Goal: Information Seeking & Learning: Learn about a topic

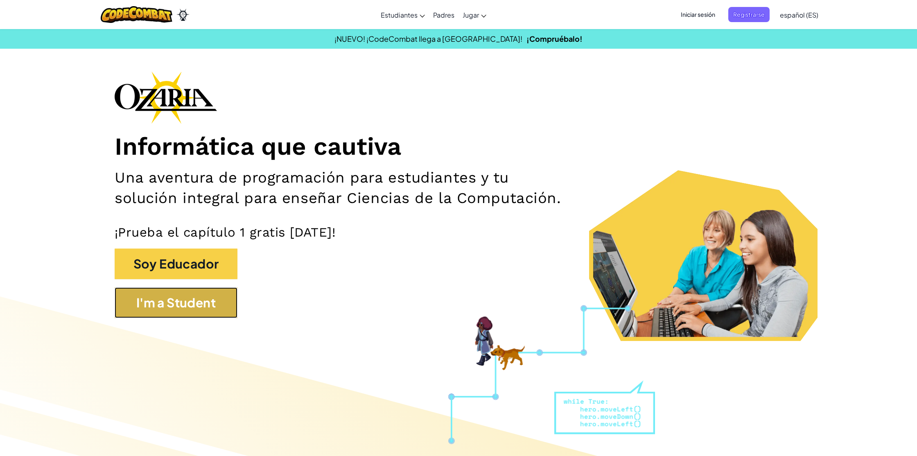
click at [182, 292] on button "I'm a Student" at bounding box center [176, 302] width 123 height 31
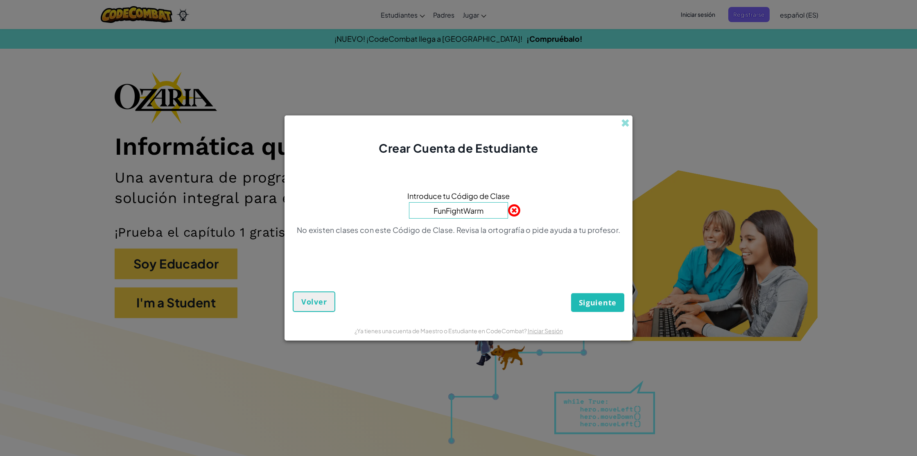
type input "FunFightWarm"
click at [571, 293] on button "Siguiente" at bounding box center [597, 302] width 53 height 19
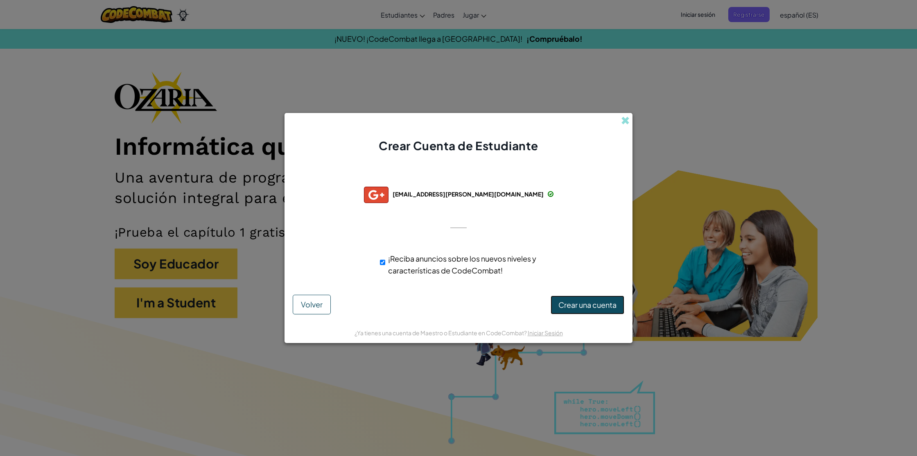
click at [589, 308] on span "Crear una cuenta" at bounding box center [588, 304] width 58 height 9
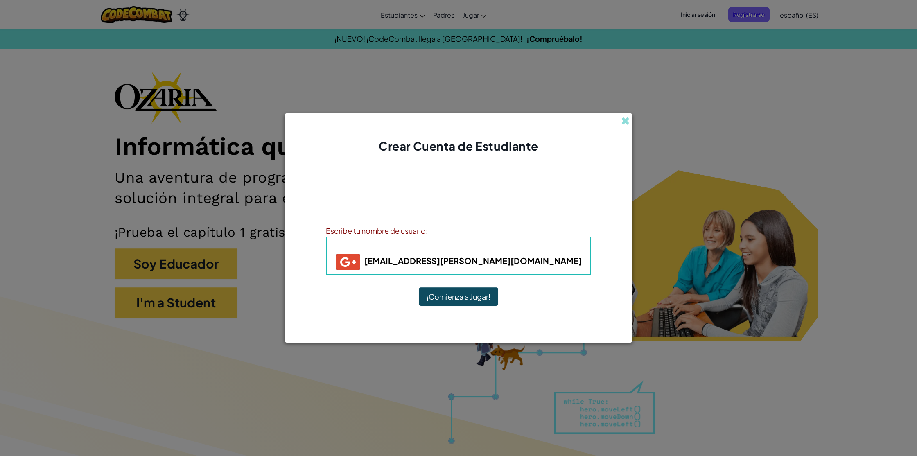
click at [464, 297] on button "¡Comienza a Jugar!" at bounding box center [458, 296] width 79 height 19
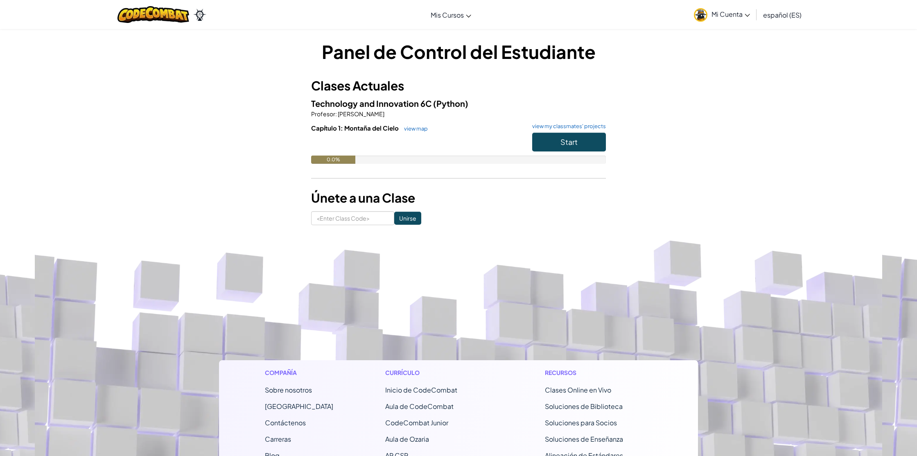
scroll to position [3, 0]
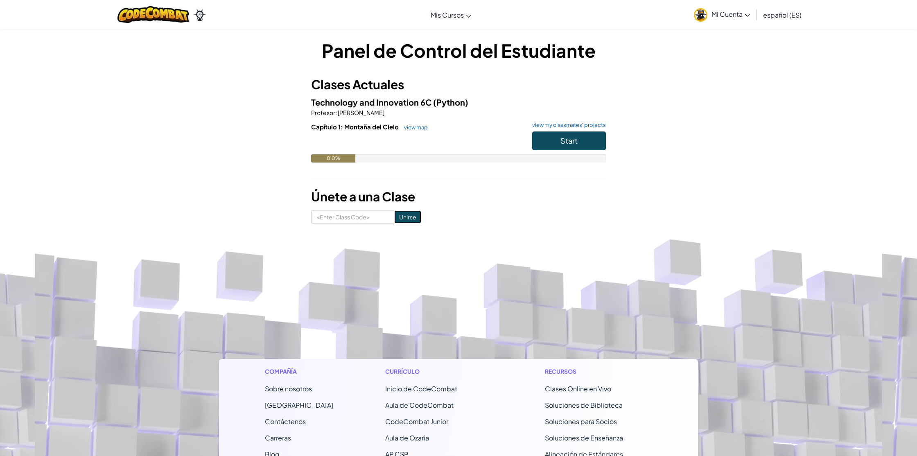
click at [397, 216] on input "Unirse" at bounding box center [407, 216] width 27 height 13
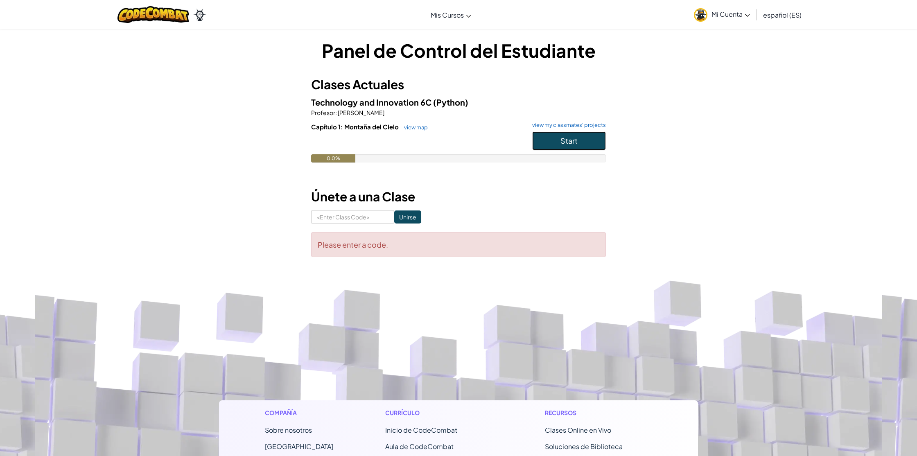
click at [588, 140] on button "Start" at bounding box center [569, 140] width 74 height 19
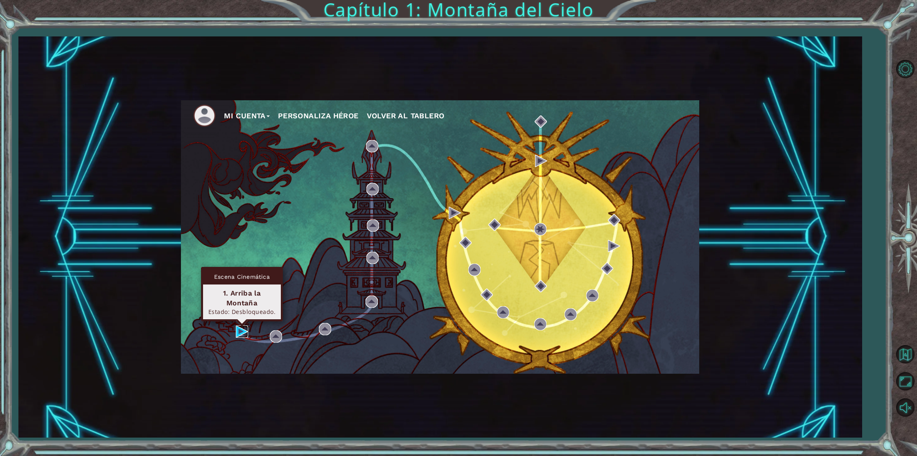
click at [244, 333] on img at bounding box center [242, 332] width 12 height 12
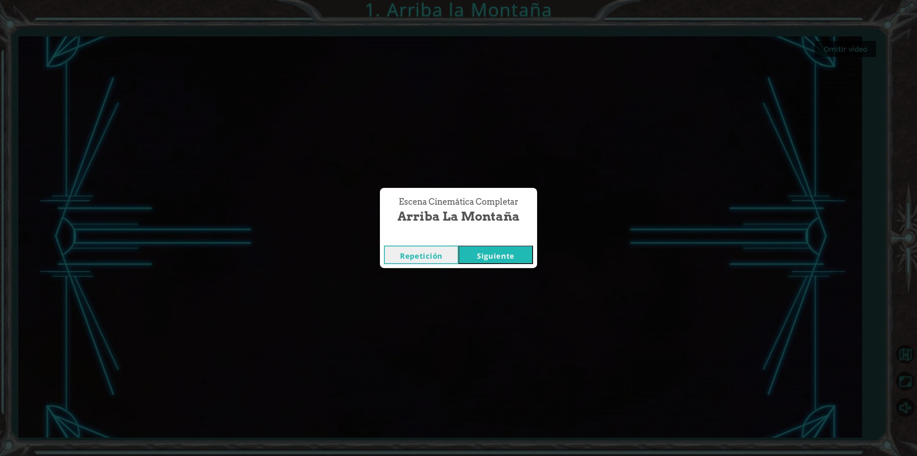
click at [506, 253] on button "Siguiente" at bounding box center [496, 255] width 75 height 18
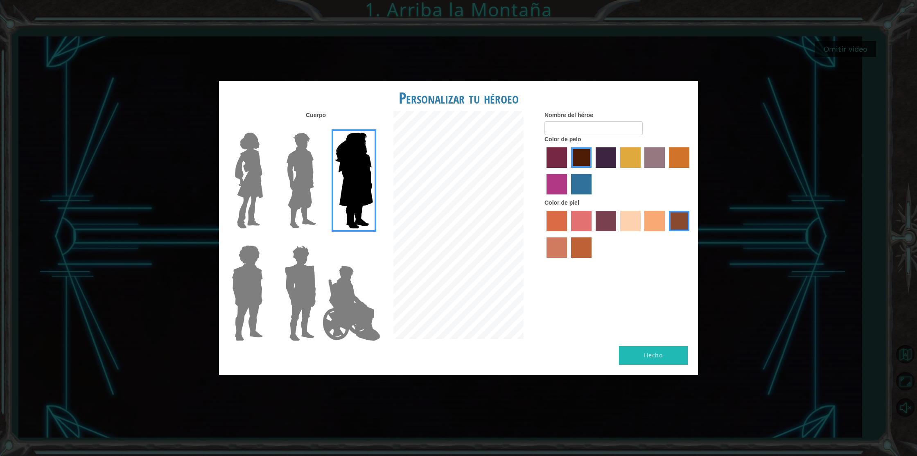
click at [296, 151] on img at bounding box center [301, 180] width 36 height 102
click at [319, 127] on input "Hero Lars" at bounding box center [319, 127] width 0 height 0
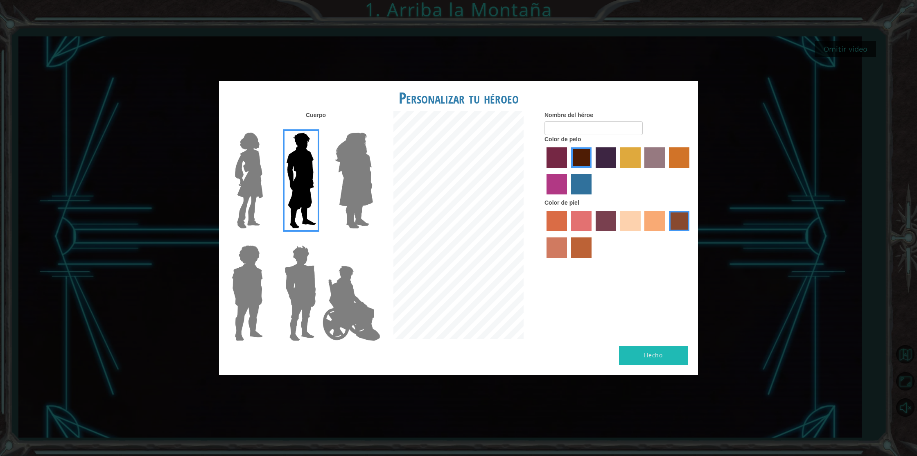
click at [290, 290] on img at bounding box center [300, 293] width 38 height 102
click at [319, 240] on input "Hero Garnet" at bounding box center [319, 240] width 0 height 0
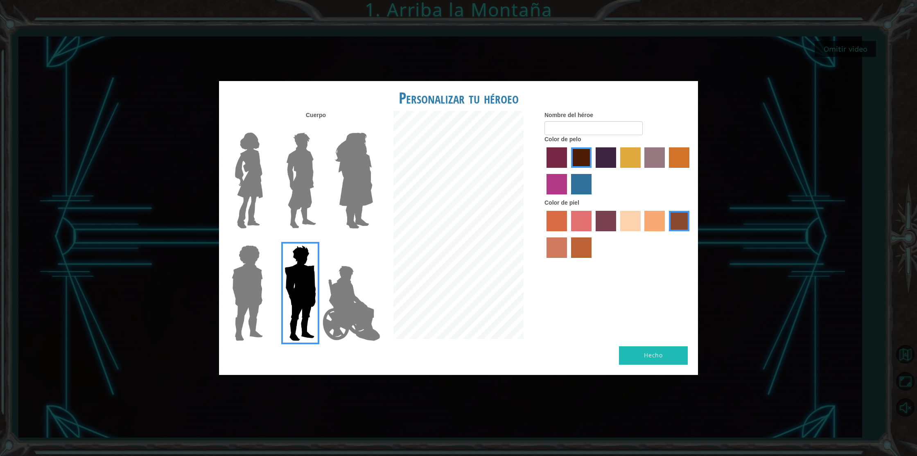
click at [299, 192] on img at bounding box center [301, 180] width 36 height 102
click at [319, 127] on input "Hero Lars" at bounding box center [319, 127] width 0 height 0
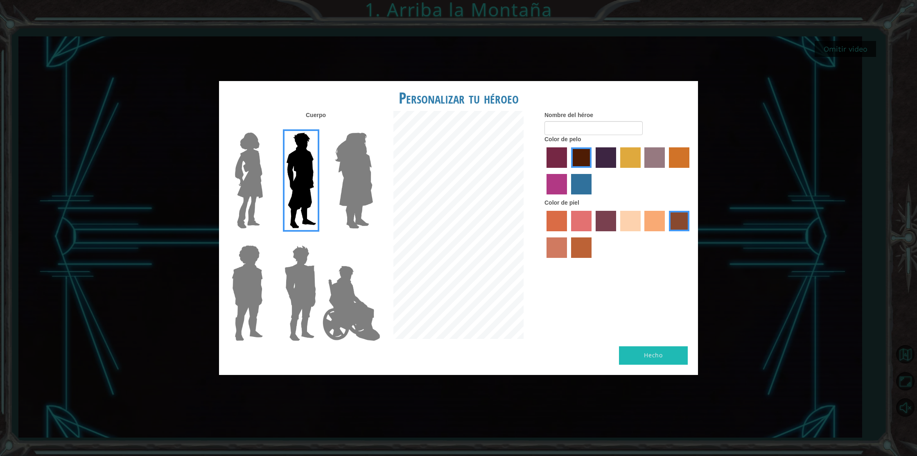
click at [629, 213] on label "sandy beach skin color" at bounding box center [630, 221] width 20 height 20
click at [618, 234] on input "sandy beach skin color" at bounding box center [618, 234] width 0 height 0
click at [661, 223] on label "tacao skin color" at bounding box center [655, 221] width 20 height 20
click at [642, 234] on input "tacao skin color" at bounding box center [642, 234] width 0 height 0
click at [678, 151] on label "gold drop hair color" at bounding box center [679, 157] width 20 height 20
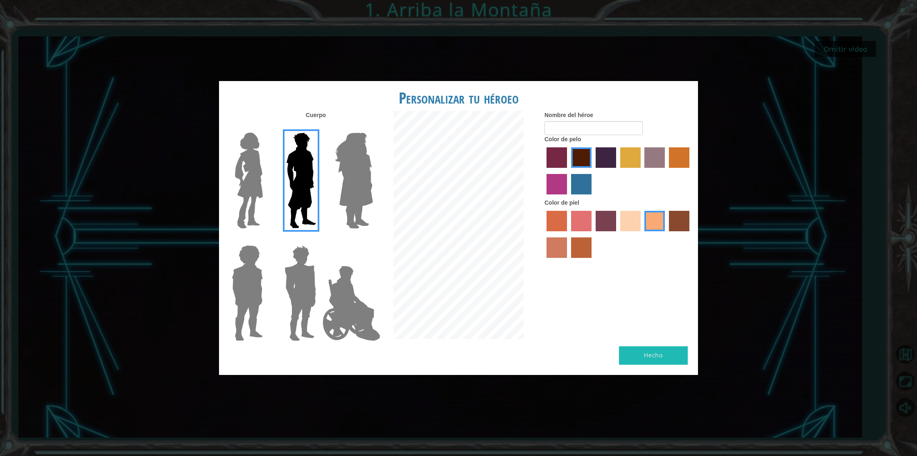
click at [666, 171] on input "gold drop hair color" at bounding box center [666, 171] width 0 height 0
click at [552, 183] on label "medium red violet hair color" at bounding box center [557, 184] width 20 height 20
click at [691, 171] on input "medium red violet hair color" at bounding box center [691, 171] width 0 height 0
click at [583, 163] on label "maroon hair color" at bounding box center [581, 157] width 20 height 20
click at [568, 171] on input "maroon hair color" at bounding box center [568, 171] width 0 height 0
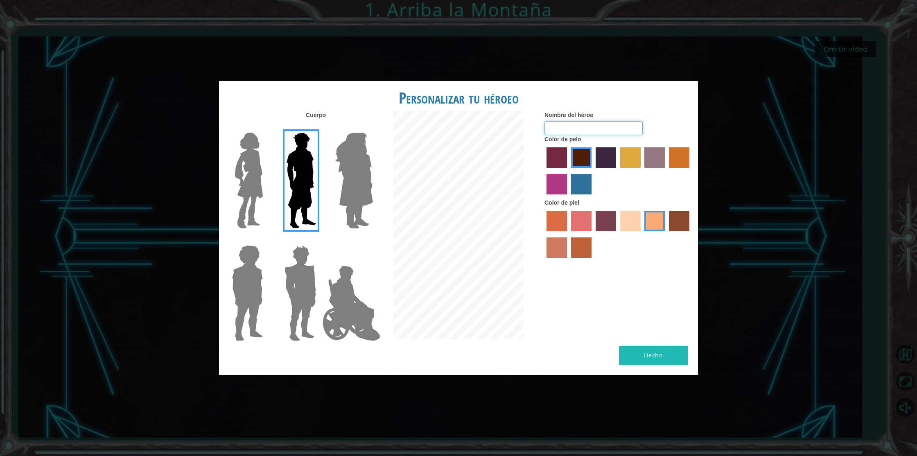
click at [570, 128] on input "Nombre del héroe" at bounding box center [594, 128] width 98 height 14
type input "Mesiuu20071"
click at [677, 354] on button "Hecho" at bounding box center [653, 355] width 69 height 18
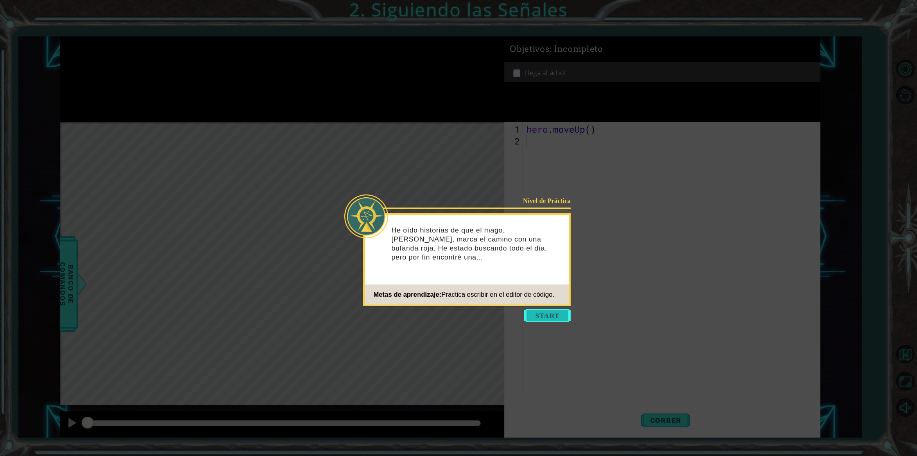
click at [538, 317] on button "Start" at bounding box center [547, 315] width 47 height 13
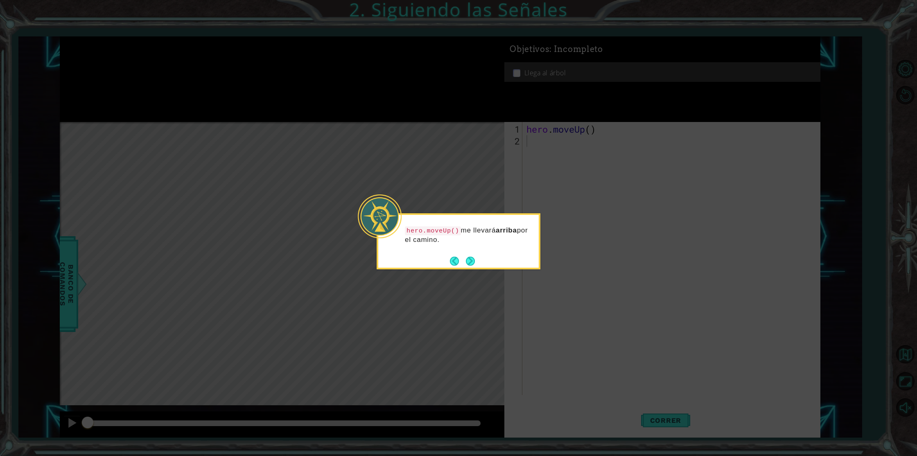
click at [484, 241] on p "hero.moveUp() me llevará arriba por el camino." at bounding box center [469, 235] width 128 height 18
click at [468, 260] on button "Next" at bounding box center [470, 261] width 9 height 9
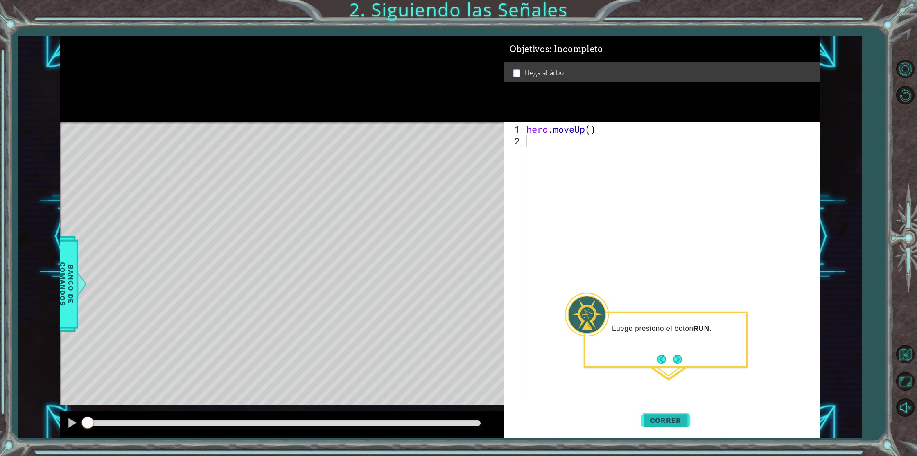
click at [669, 428] on button "Correr" at bounding box center [665, 421] width 49 height 32
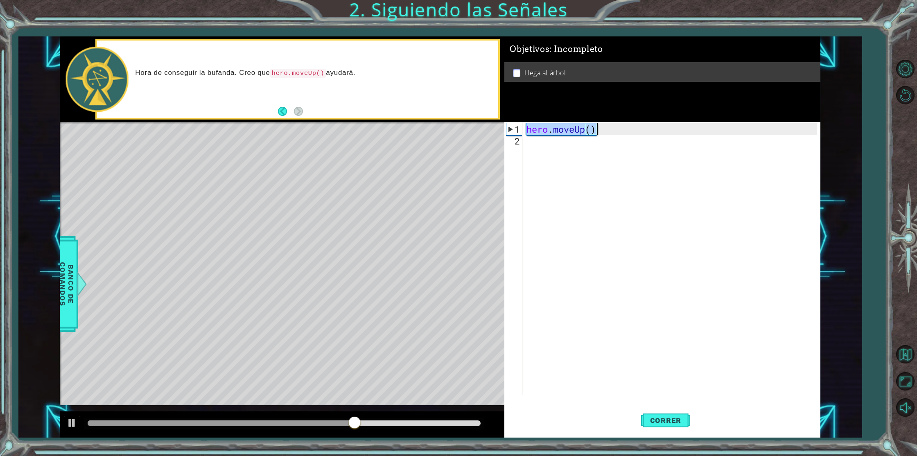
drag, startPoint x: 525, startPoint y: 128, endPoint x: 602, endPoint y: 132, distance: 77.1
click at [602, 132] on div "hero . moveUp ( )" at bounding box center [673, 271] width 296 height 297
type textarea "hero.moveUp()"
click at [552, 157] on div "hero . moveUp ( )" at bounding box center [673, 271] width 296 height 297
drag, startPoint x: 580, startPoint y: 143, endPoint x: 573, endPoint y: 143, distance: 7.4
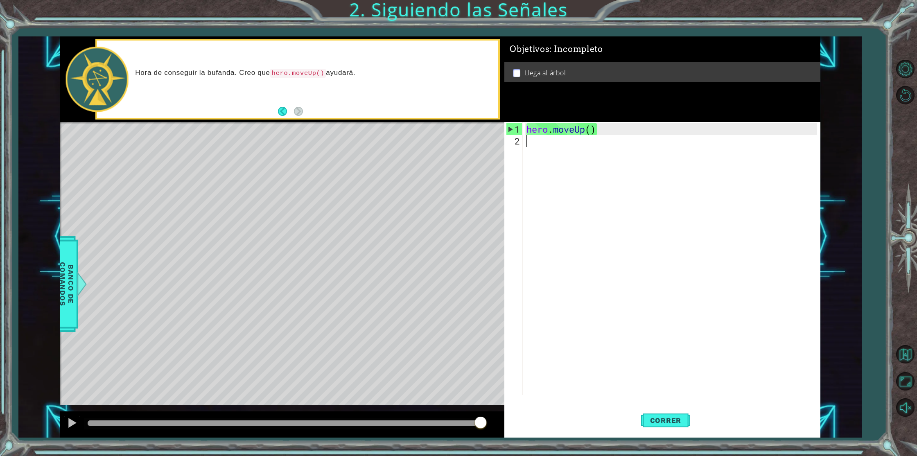
click at [580, 143] on div "hero . moveUp ( )" at bounding box center [673, 271] width 296 height 297
click at [516, 130] on div "1" at bounding box center [515, 129] width 16 height 12
type textarea "hero.moveUp()"
click at [531, 146] on div "hero . moveUp ( )" at bounding box center [673, 271] width 296 height 297
click at [505, 128] on div "1 2 hero . moveUp ( ) ההההההההההההההההההההההההההההההההההההההההההההההההההההההההה…" at bounding box center [660, 258] width 313 height 273
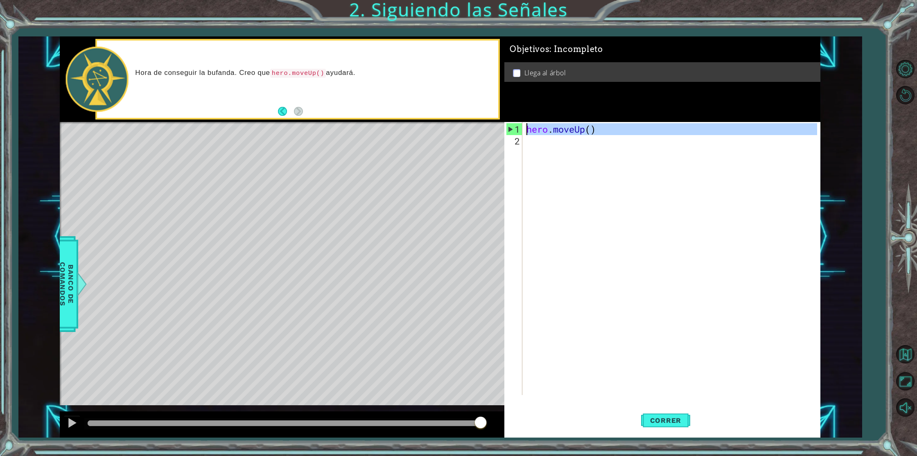
click at [509, 128] on div "1" at bounding box center [515, 129] width 16 height 12
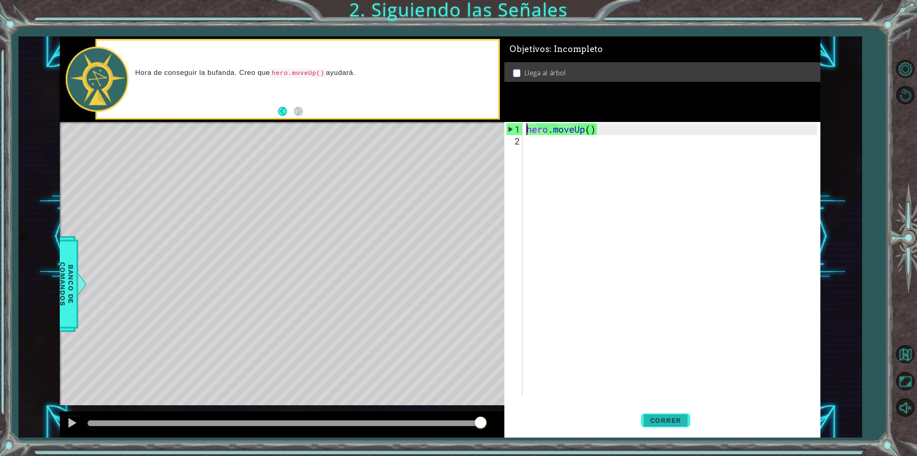
click at [665, 420] on span "Correr" at bounding box center [666, 420] width 48 height 8
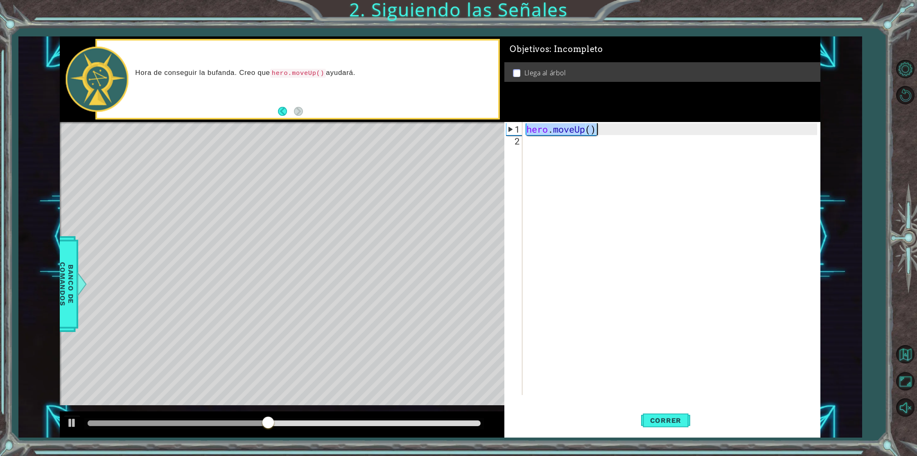
drag, startPoint x: 527, startPoint y: 130, endPoint x: 609, endPoint y: 133, distance: 82.3
click at [609, 133] on div "hero . moveUp ( )" at bounding box center [673, 271] width 296 height 297
type textarea "Ω"
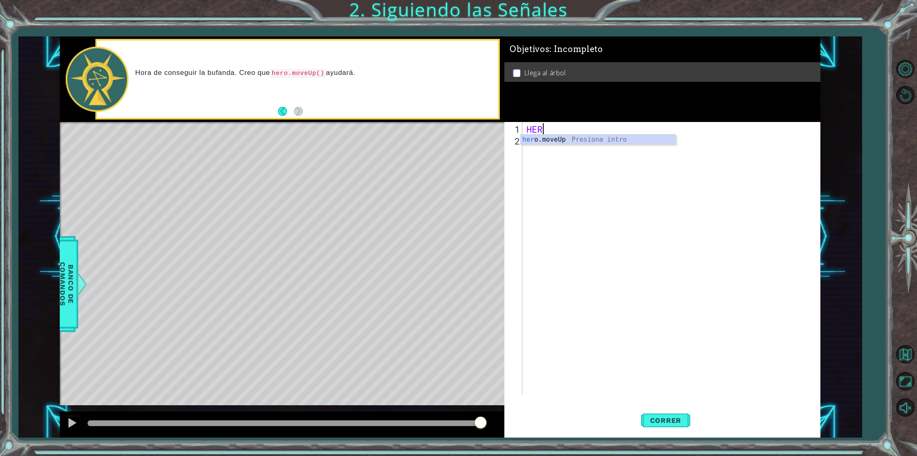
type textarea "HERO"
click at [538, 140] on div "hero .moveUp Presiona intro" at bounding box center [598, 149] width 155 height 29
type textarea "h"
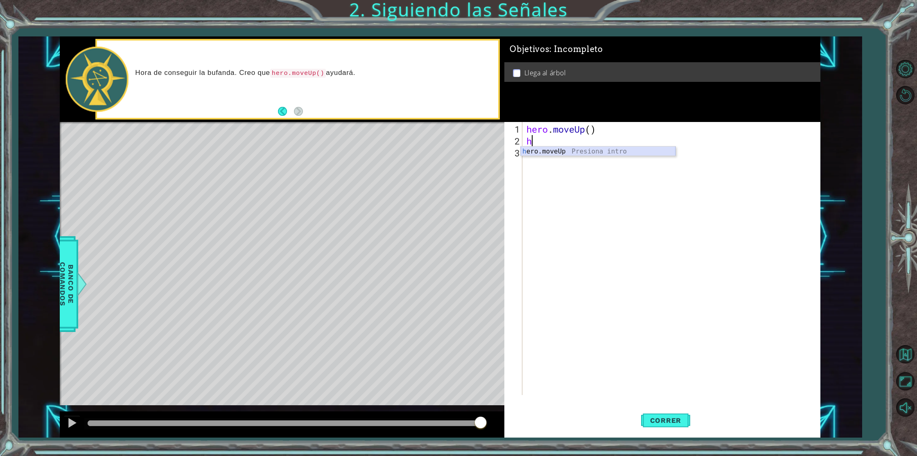
click at [539, 149] on div "h ero.moveUp Presiona intro" at bounding box center [598, 161] width 155 height 29
type textarea "h"
click at [536, 163] on div "h ero.moveUp Presiona intro" at bounding box center [598, 172] width 155 height 29
type textarea "h"
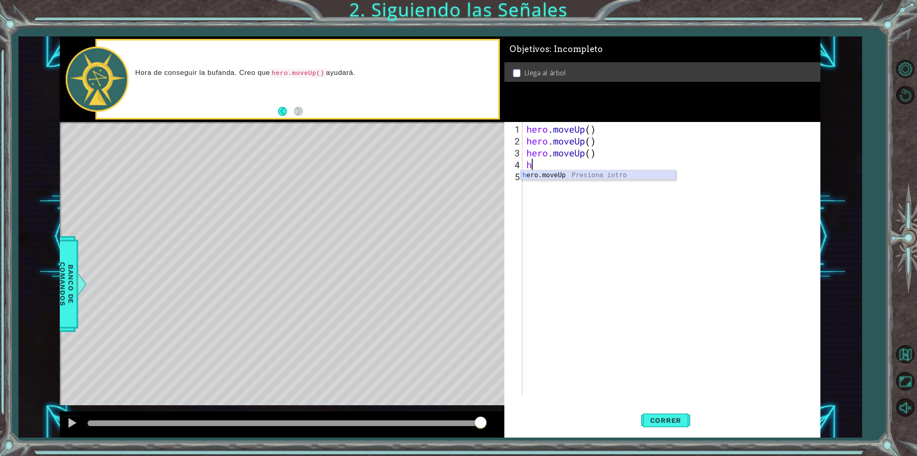
click at [536, 174] on div "h ero.moveUp Presiona intro" at bounding box center [598, 184] width 155 height 29
click at [670, 424] on span "Correr" at bounding box center [666, 420] width 48 height 8
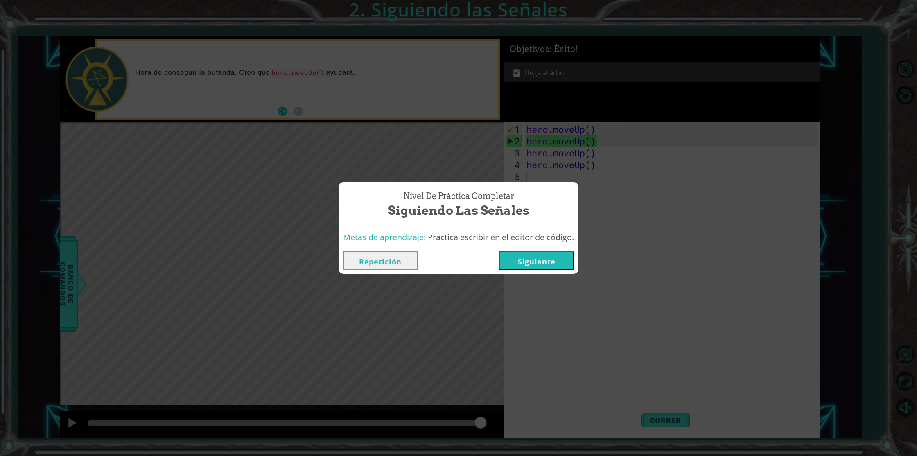
click at [510, 260] on button "Siguiente" at bounding box center [537, 260] width 75 height 18
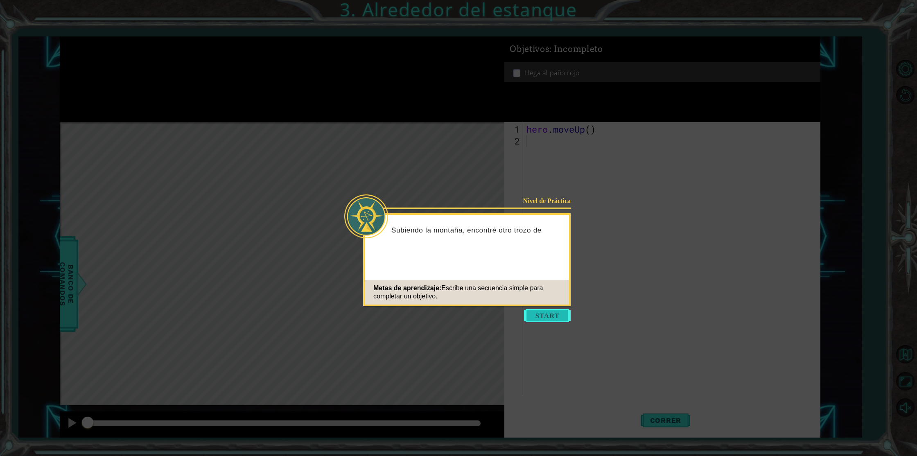
click at [560, 317] on button "Start" at bounding box center [547, 315] width 47 height 13
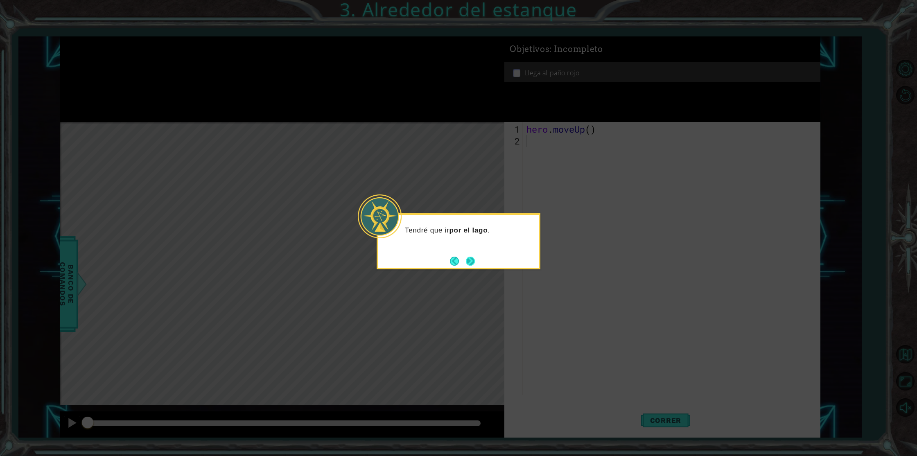
click at [466, 258] on button "Next" at bounding box center [470, 260] width 9 height 9
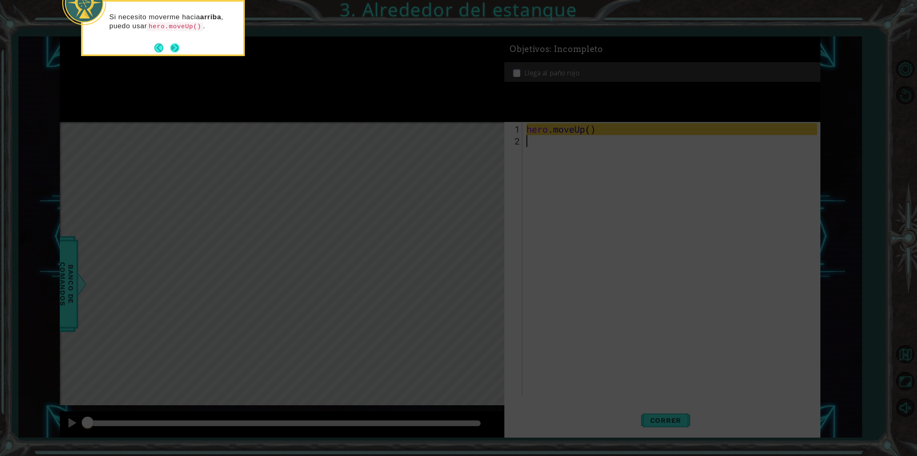
click at [170, 45] on button "Next" at bounding box center [175, 48] width 11 height 11
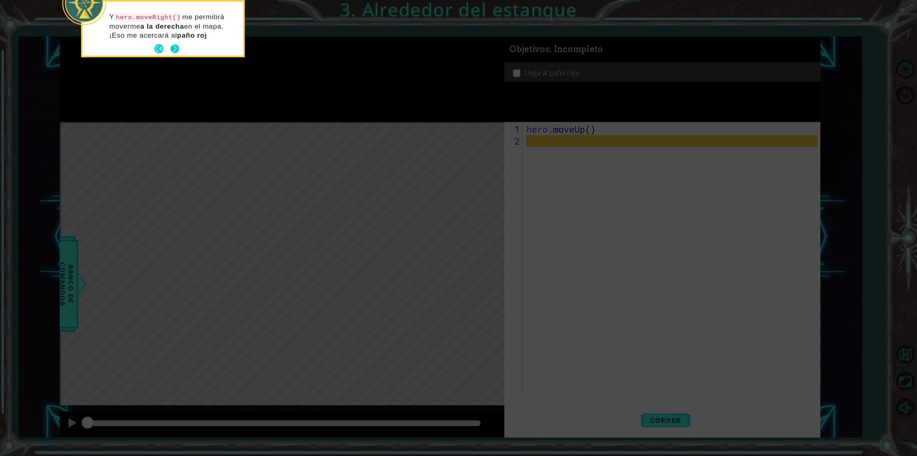
click at [172, 45] on button "Next" at bounding box center [174, 48] width 9 height 9
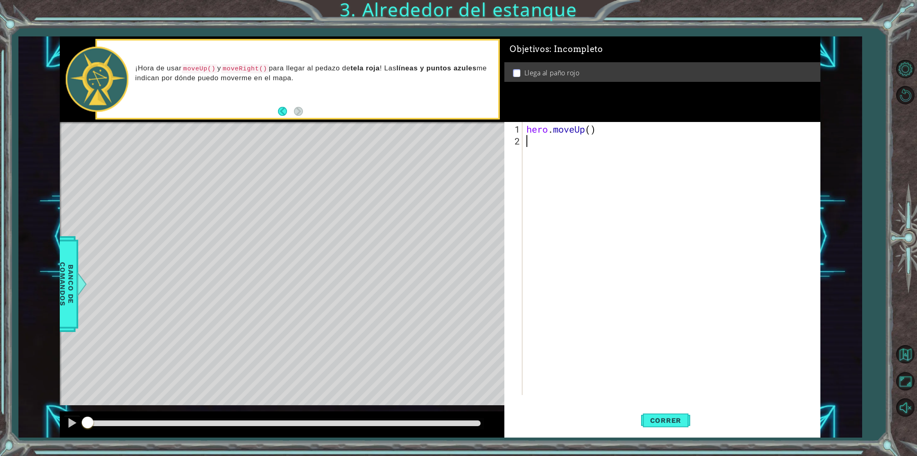
type textarea "h"
click at [597, 150] on div "h ero.moveUp Presiona intro h ero.moveRight Presiona intro h ero.moveDown Presi…" at bounding box center [598, 181] width 155 height 69
click at [680, 416] on button "Correr" at bounding box center [665, 421] width 49 height 32
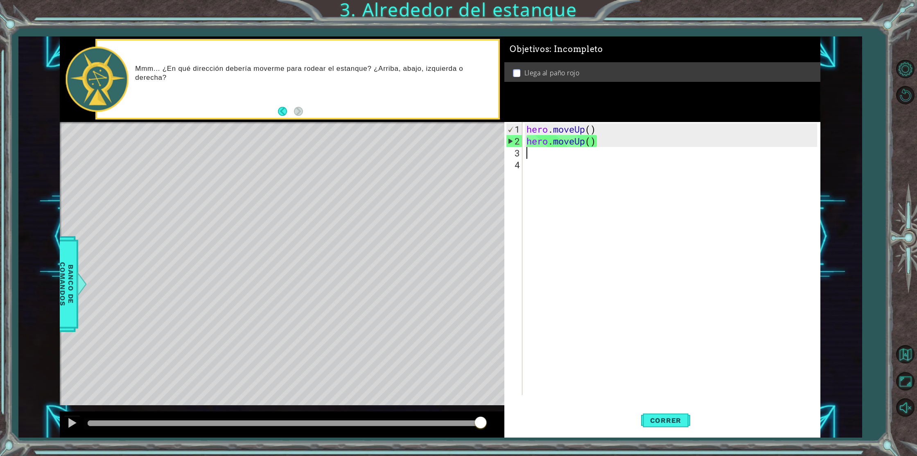
type textarea "h"
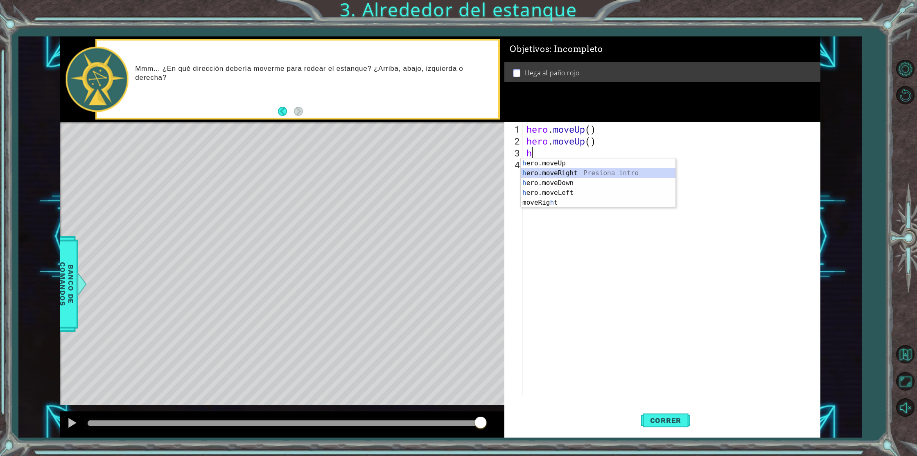
click at [537, 170] on div "h ero.moveUp Presiona intro h ero.moveRight Presiona intro h ero.moveDown Presi…" at bounding box center [598, 192] width 155 height 69
click at [528, 172] on div "hero . moveUp ( ) hero . moveUp ( ) hero . moveRight ( )" at bounding box center [673, 271] width 296 height 297
click at [533, 163] on div "hero . moveUp ( ) hero . moveUp ( ) hero . moveRight ( )" at bounding box center [673, 271] width 296 height 297
type textarea "h"
click at [561, 176] on div "h ero.moveUp Presiona intro h ero.moveRight Presiona intro h ero.moveDown Presi…" at bounding box center [598, 204] width 155 height 69
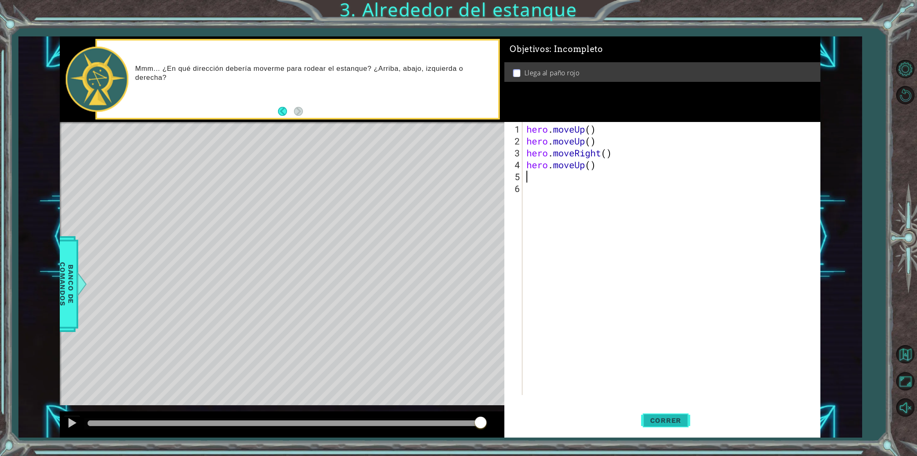
click at [671, 421] on span "Correr" at bounding box center [666, 420] width 48 height 8
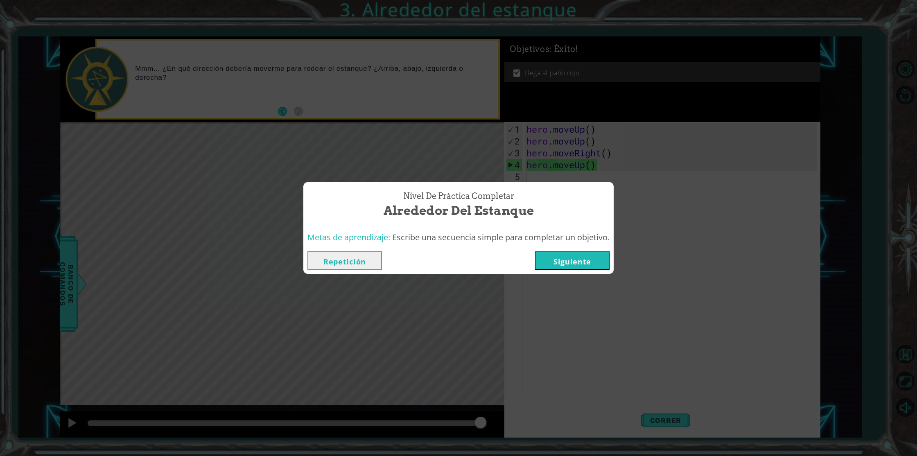
click at [565, 254] on button "Siguiente" at bounding box center [572, 260] width 75 height 18
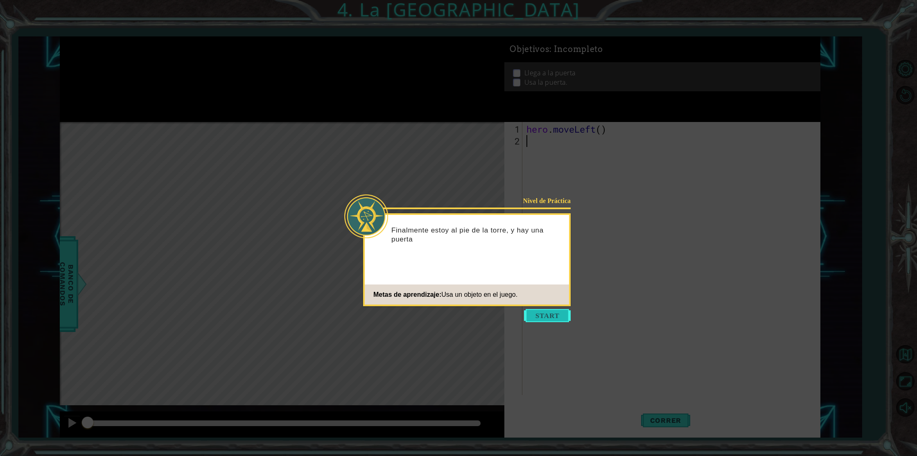
click at [548, 313] on button "Start" at bounding box center [547, 315] width 47 height 13
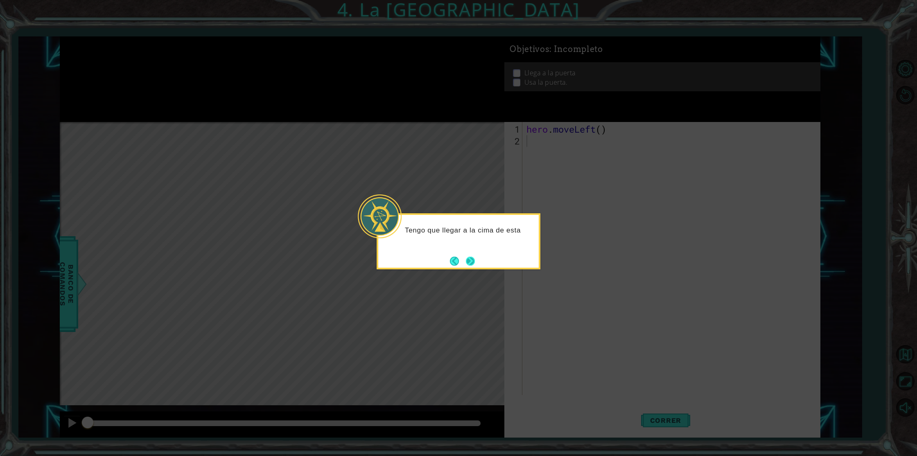
click at [465, 258] on button "Next" at bounding box center [470, 261] width 11 height 11
click at [470, 260] on button "Next" at bounding box center [470, 260] width 9 height 9
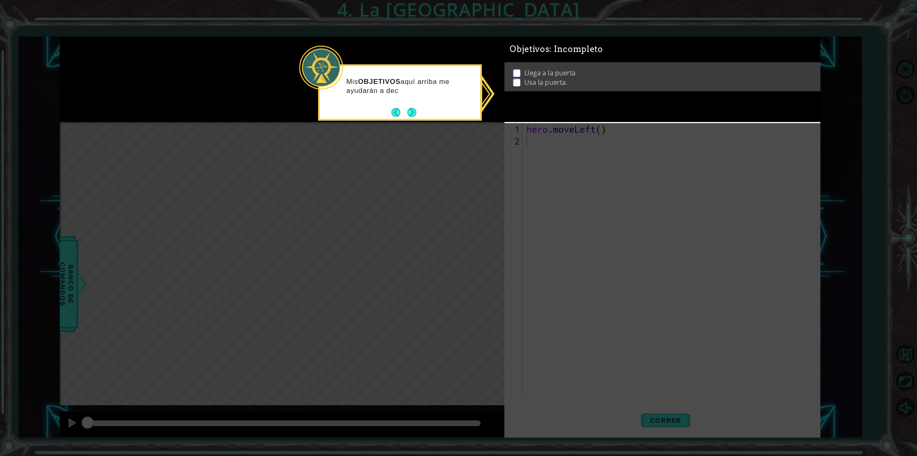
click at [414, 108] on button "Next" at bounding box center [412, 112] width 10 height 10
click at [415, 108] on icon at bounding box center [458, 228] width 917 height 456
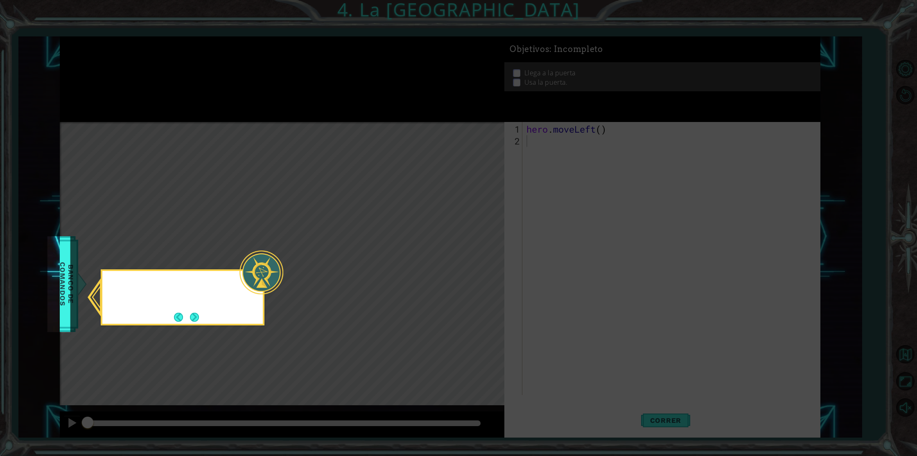
click at [415, 108] on icon at bounding box center [458, 228] width 917 height 456
click at [195, 319] on button "Next" at bounding box center [194, 316] width 9 height 9
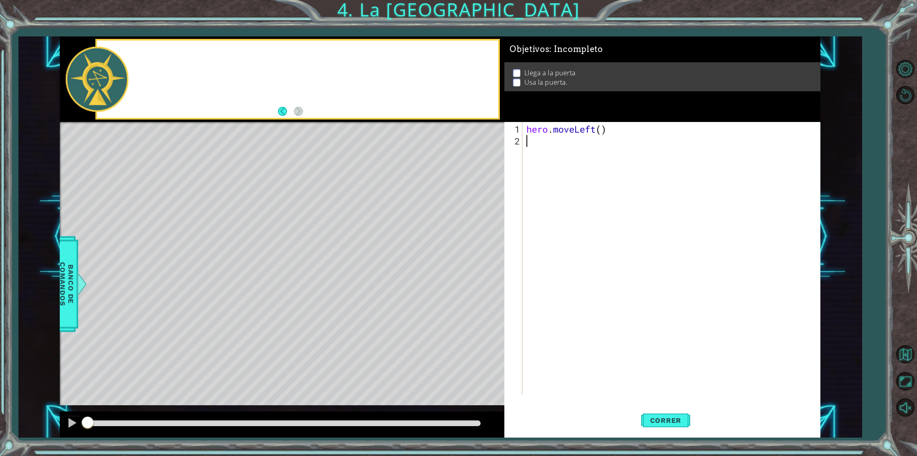
click at [195, 319] on div "Level Map" at bounding box center [249, 242] width 378 height 241
click at [541, 143] on div "hero . moveLeft ( )" at bounding box center [673, 271] width 296 height 297
type textarea "h"
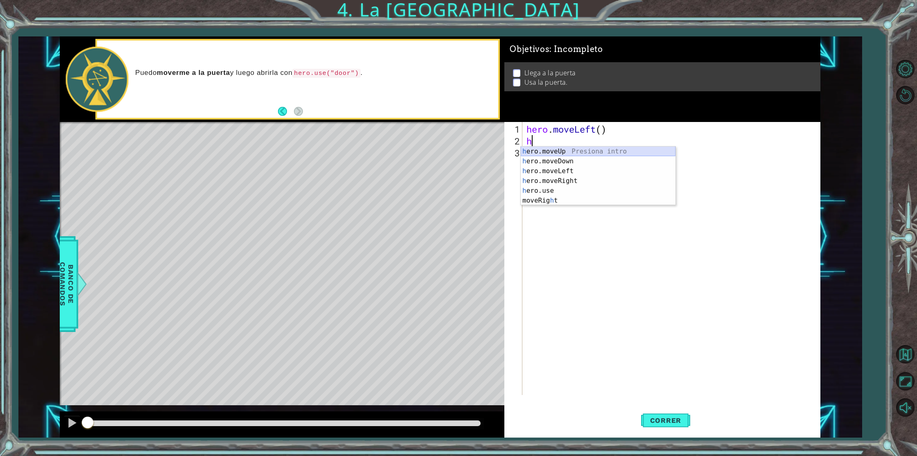
click at [604, 149] on div "h ero.moveUp Presiona intro h ero.moveDown Presiona intro h ero.moveLeft Presio…" at bounding box center [598, 186] width 155 height 79
type textarea "h"
click at [563, 161] on div "h ero.moveUp Presiona intro h ero.moveDown Presiona intro h ero.moveLeft Presio…" at bounding box center [598, 197] width 155 height 79
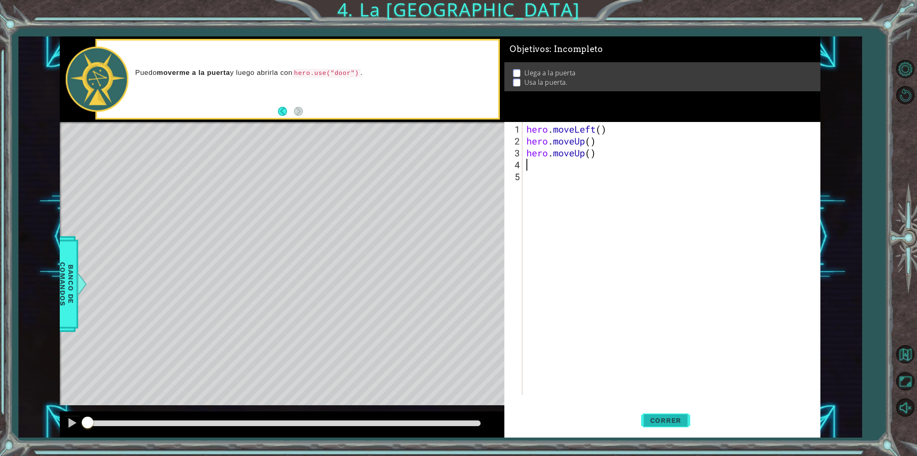
click at [660, 416] on span "Correr" at bounding box center [666, 420] width 48 height 8
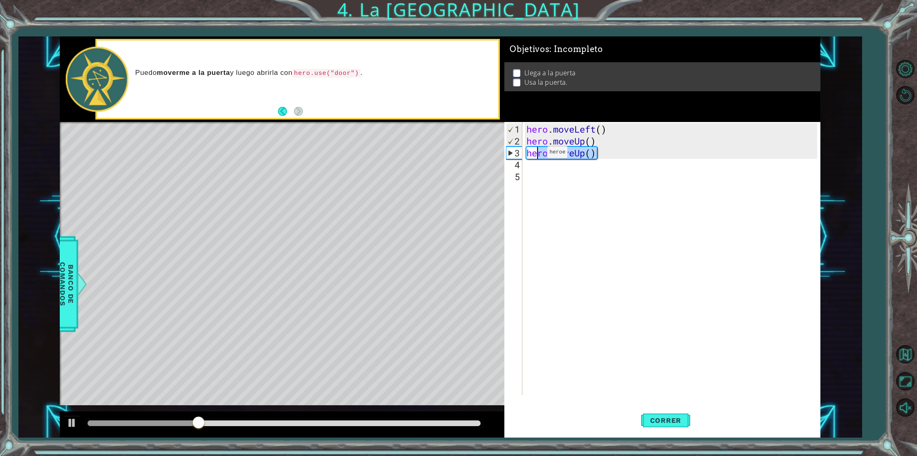
drag, startPoint x: 600, startPoint y: 155, endPoint x: 531, endPoint y: 155, distance: 69.6
click at [531, 155] on div "hero . moveLeft ( ) hero . moveUp ( ) hero . moveUp ( )" at bounding box center [673, 271] width 296 height 297
type textarea "hero.moveUp()"
click at [531, 155] on div "hero . moveLeft ( ) hero . moveUp ( ) hero . moveUp ( )" at bounding box center [673, 271] width 296 height 297
drag, startPoint x: 529, startPoint y: 154, endPoint x: 619, endPoint y: 155, distance: 90.1
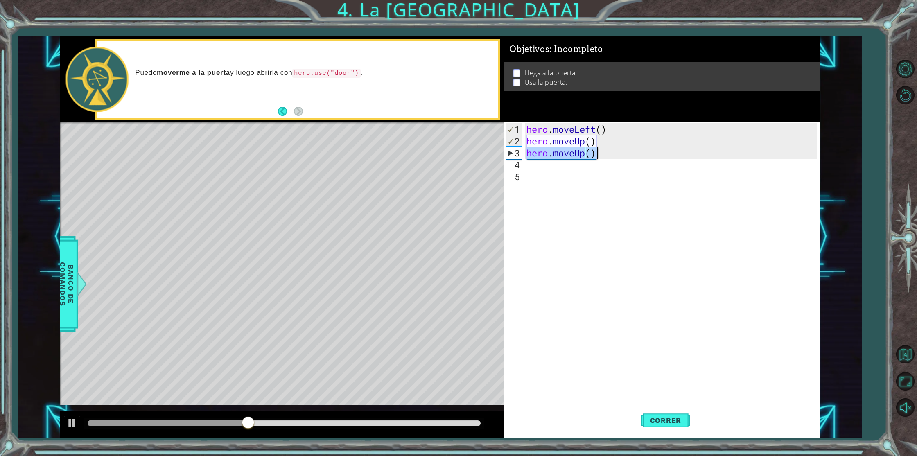
click at [619, 155] on div "hero . moveLeft ( ) hero . moveUp ( ) hero . moveUp ( )" at bounding box center [673, 271] width 296 height 297
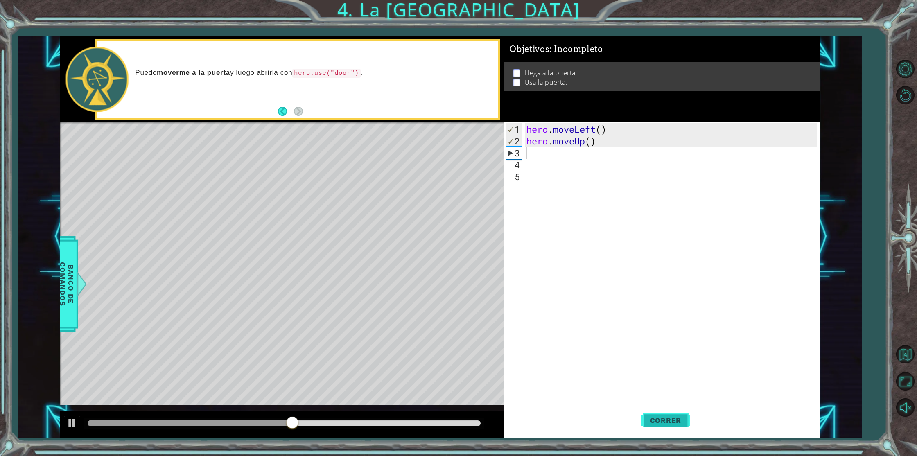
click at [673, 420] on span "Correr" at bounding box center [666, 420] width 48 height 8
drag, startPoint x: 615, startPoint y: 145, endPoint x: 527, endPoint y: 144, distance: 88.1
click at [527, 144] on div "hero . moveLeft ( ) hero . moveUp ( )" at bounding box center [673, 271] width 296 height 297
type textarea "hero.moveUp()"
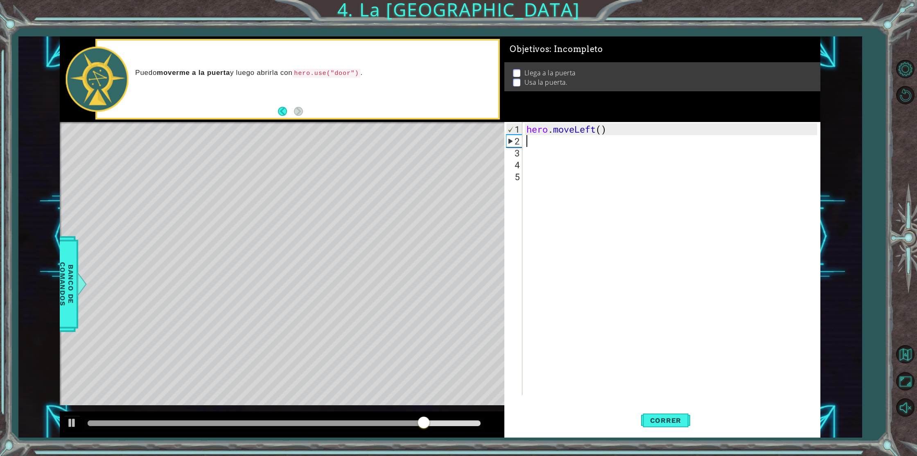
click at [555, 150] on div "hero . moveLeft ( )" at bounding box center [673, 271] width 296 height 297
click at [556, 144] on div "hero . moveLeft ( )" at bounding box center [673, 271] width 296 height 297
type textarea "h"
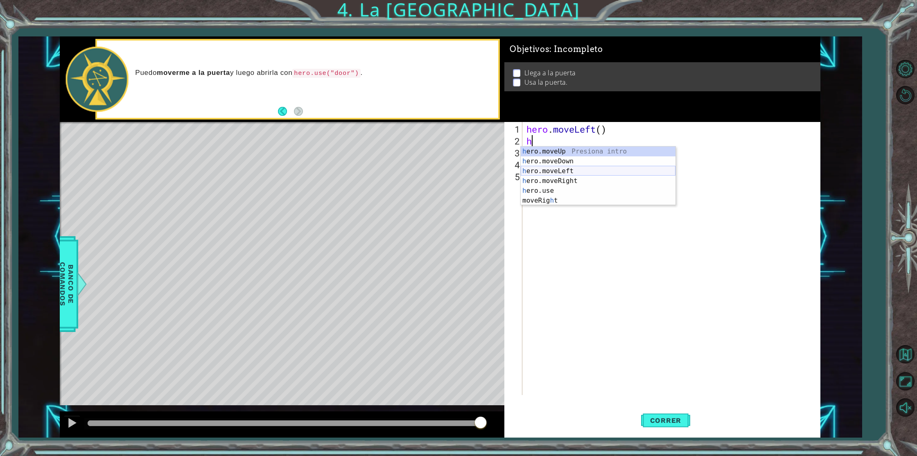
click at [581, 171] on div "h ero.moveUp Presiona intro h ero.moveDown Presiona intro h ero.moveLeft Presio…" at bounding box center [598, 186] width 155 height 79
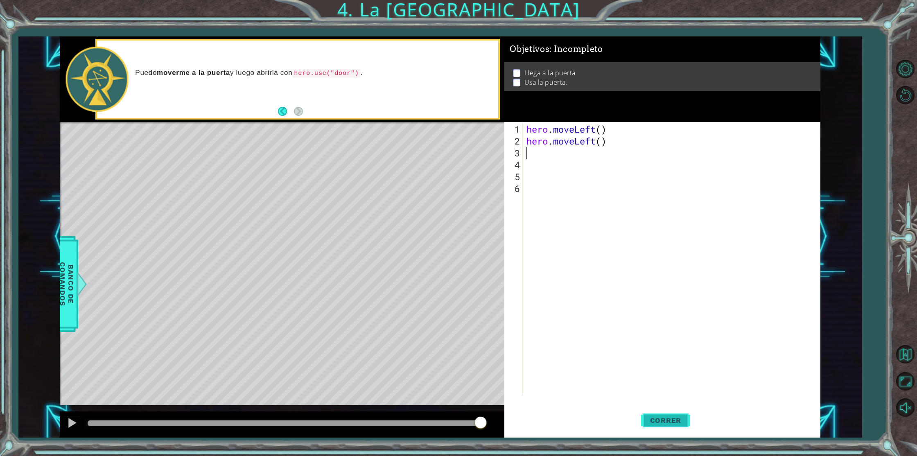
click at [676, 423] on span "Correr" at bounding box center [666, 420] width 48 height 8
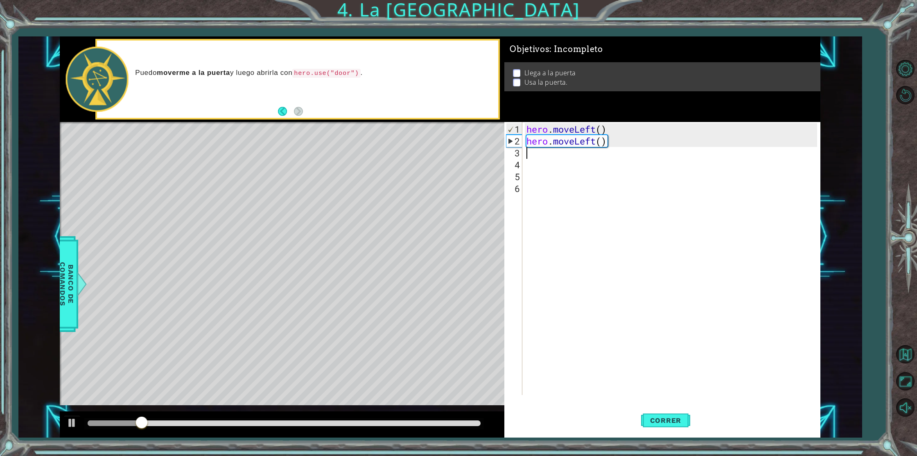
click at [552, 156] on div "hero . moveLeft ( ) hero . moveLeft ( )" at bounding box center [673, 271] width 296 height 297
type textarea "h"
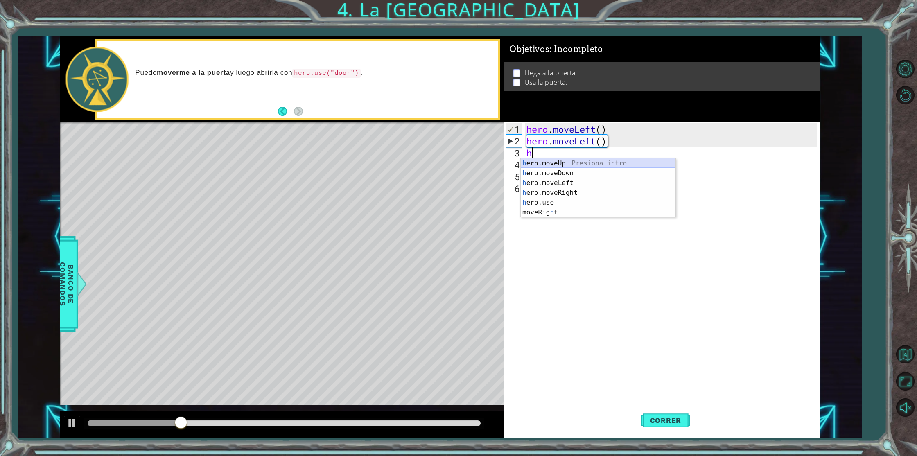
click at [581, 163] on div "h ero.moveUp Presiona intro h ero.moveDown Presiona intro h ero.moveLeft Presio…" at bounding box center [598, 197] width 155 height 79
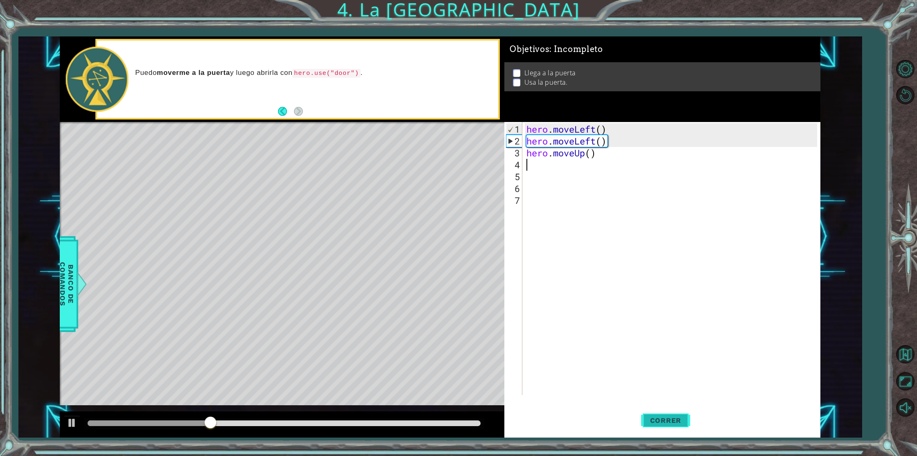
click at [684, 417] on span "Correr" at bounding box center [666, 420] width 48 height 8
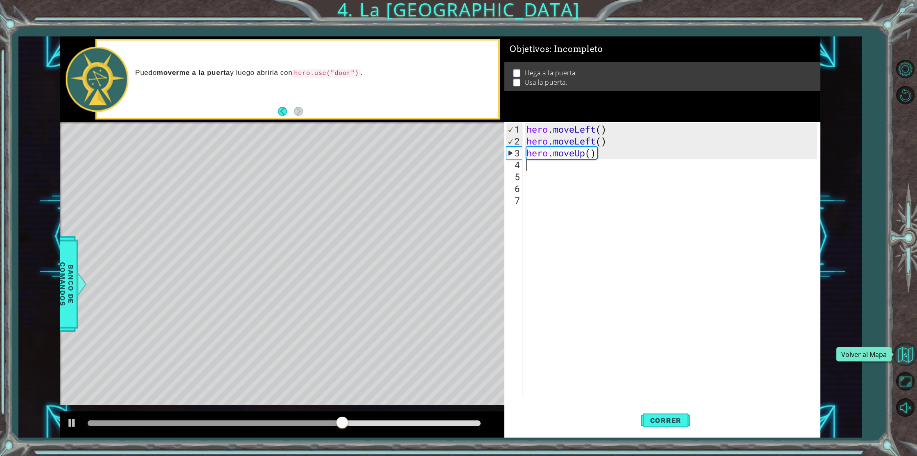
click at [907, 349] on button "Volver al Mapa" at bounding box center [906, 355] width 24 height 24
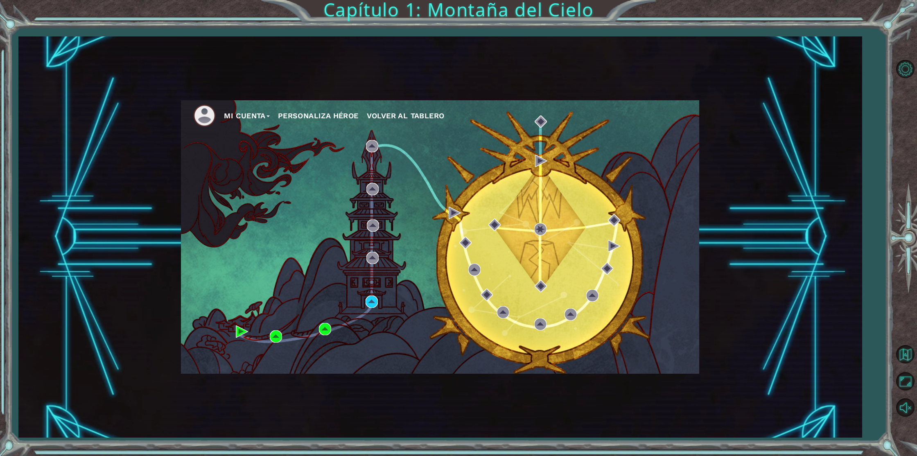
click at [253, 114] on button "Mi Cuenta" at bounding box center [247, 116] width 46 height 12
click at [260, 148] on button "Cerrar Sesión" at bounding box center [255, 145] width 50 height 9
